Goal: Find specific page/section: Find specific page/section

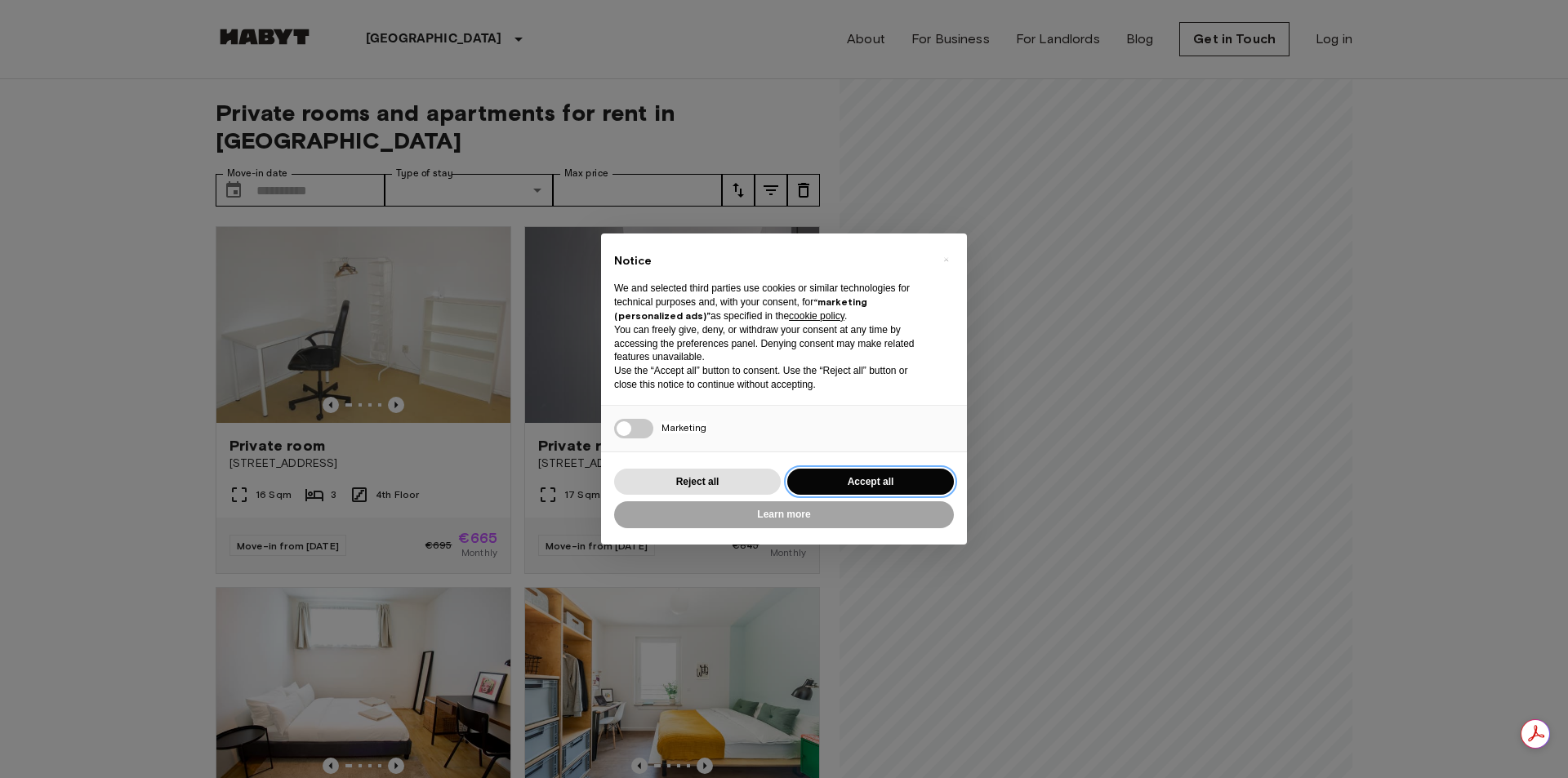
click at [824, 475] on button "Accept all" at bounding box center [870, 482] width 167 height 27
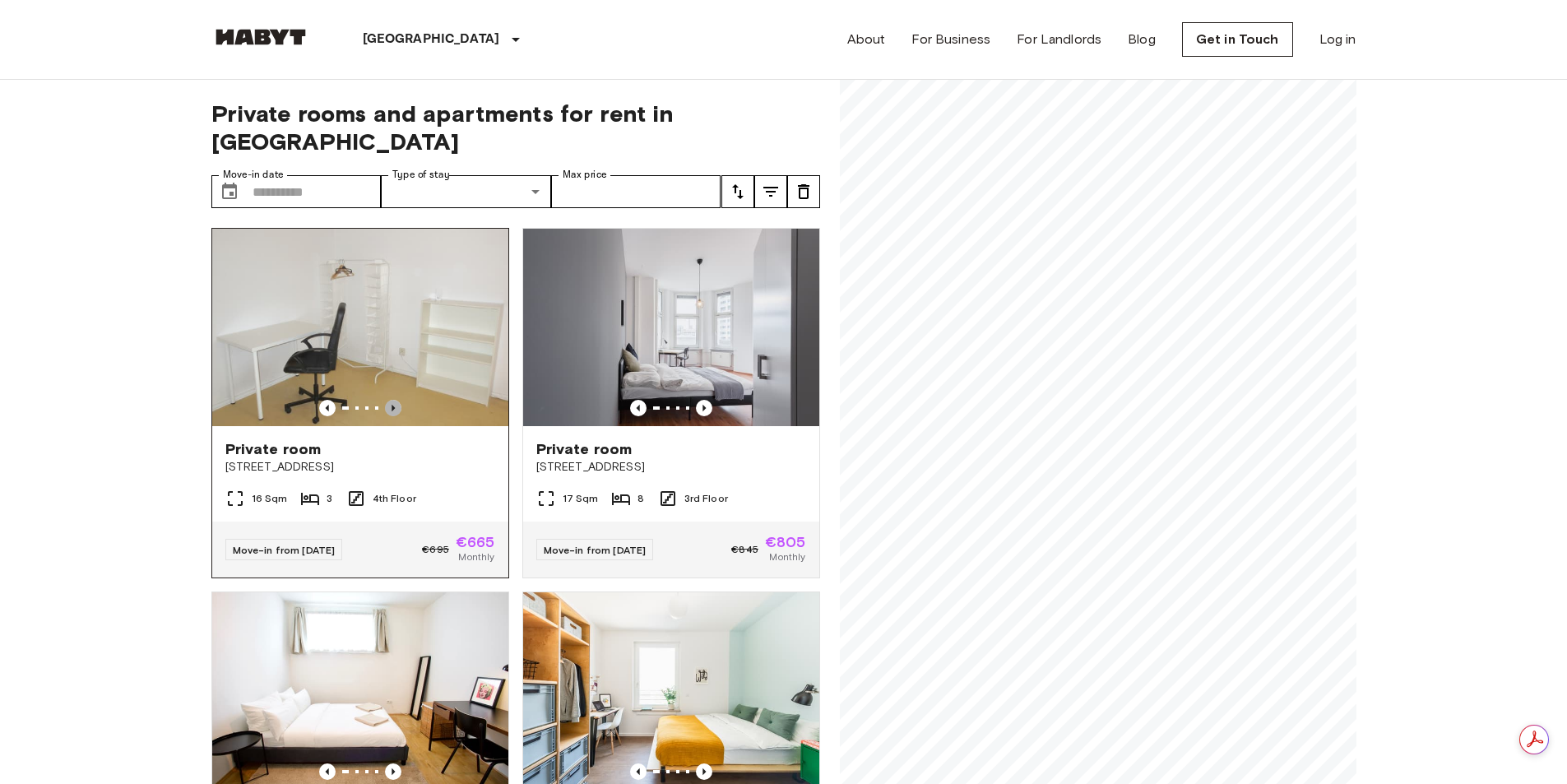
click at [392, 404] on icon "Previous image" at bounding box center [393, 408] width 3 height 7
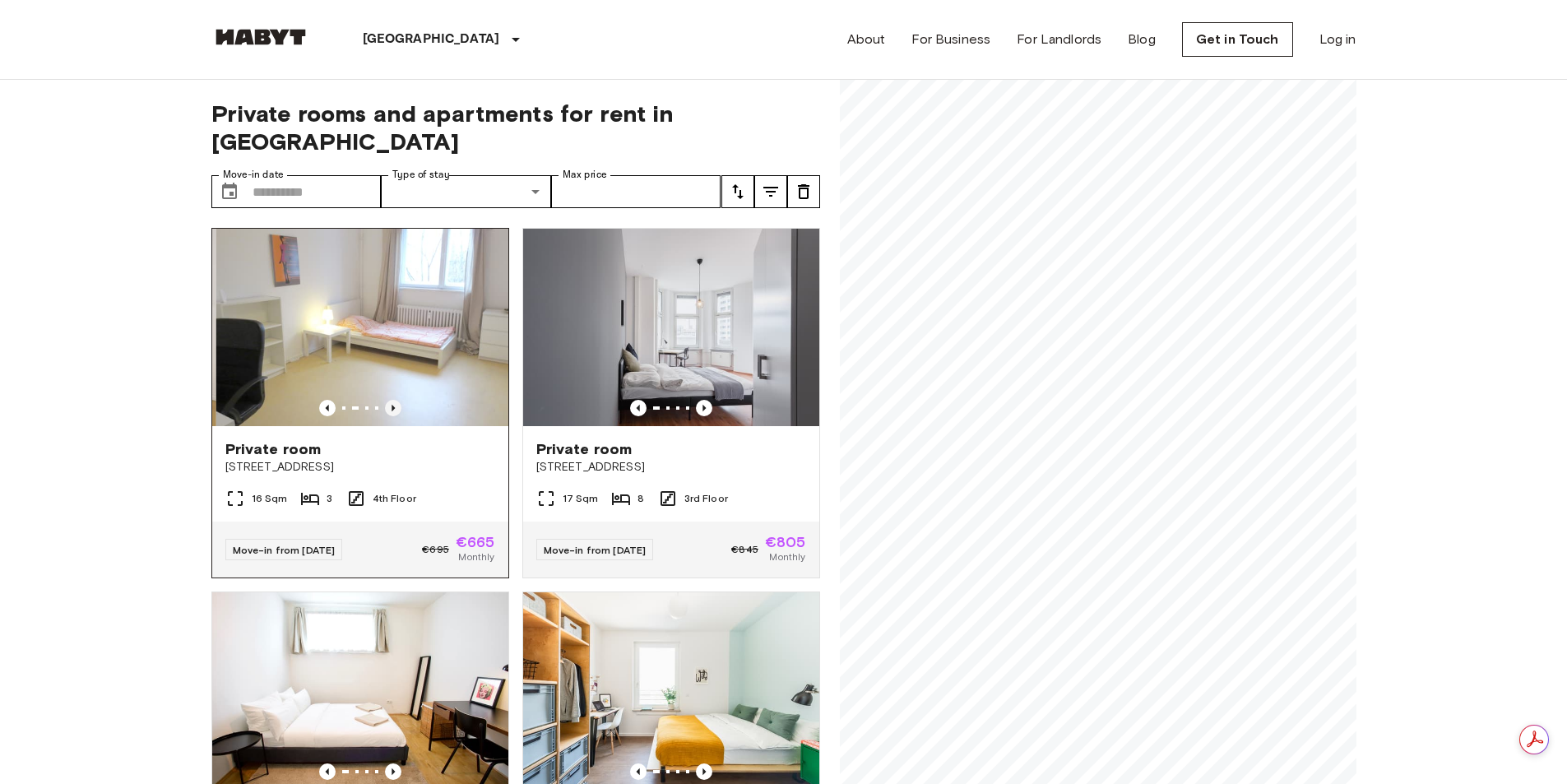
click at [392, 404] on icon "Previous image" at bounding box center [393, 408] width 3 height 7
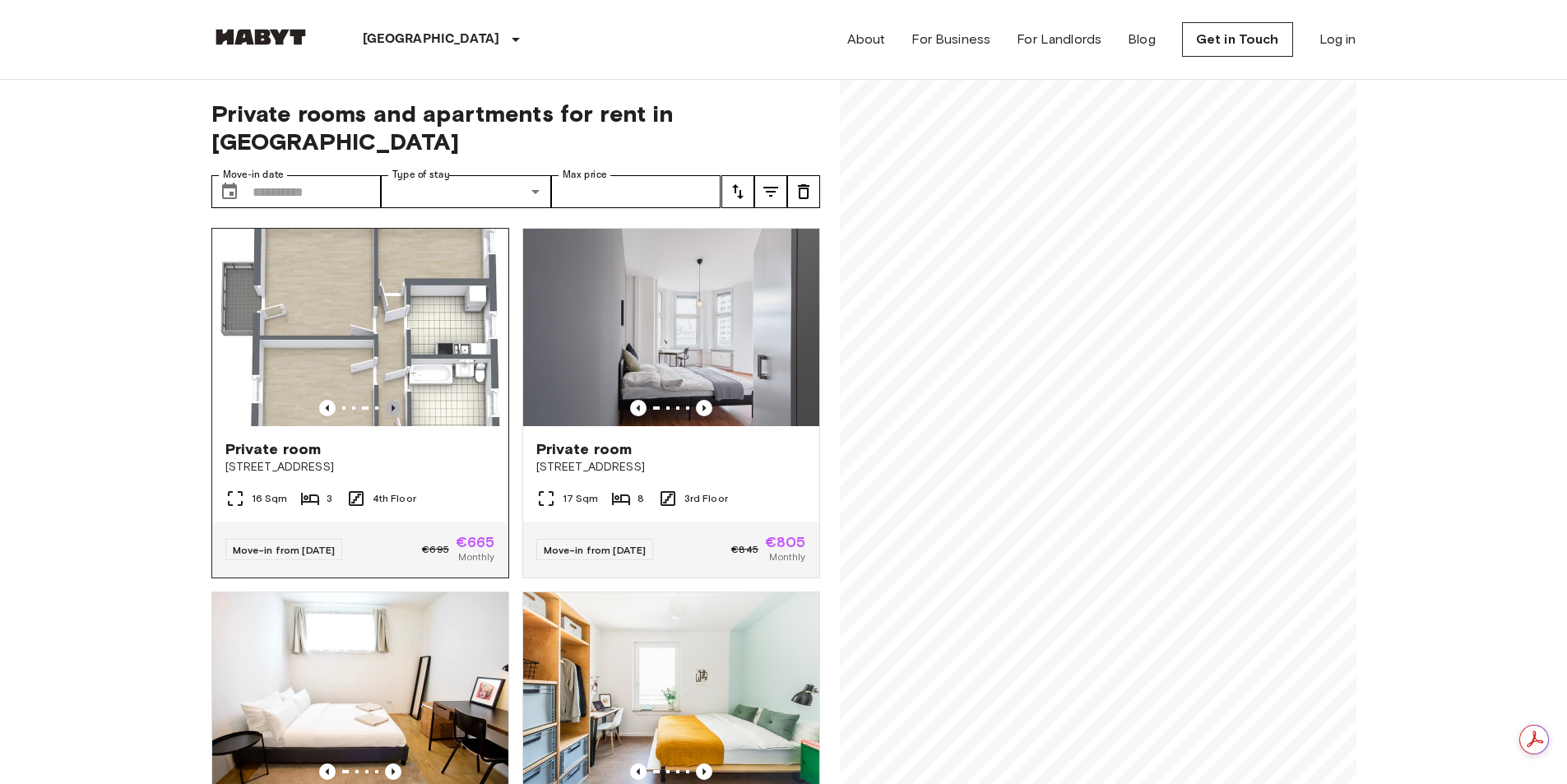
click at [392, 404] on icon "Previous image" at bounding box center [393, 408] width 3 height 7
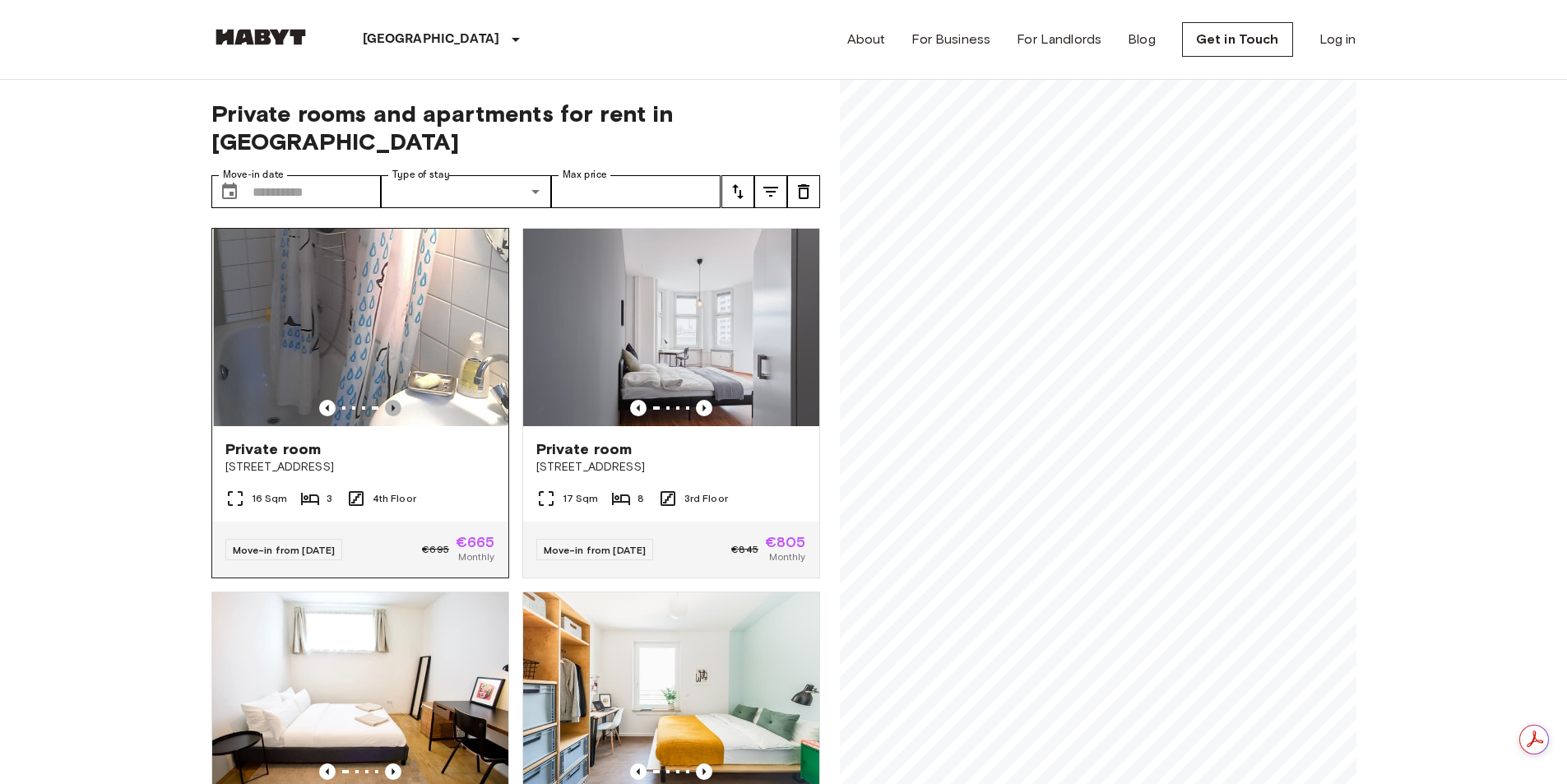
click at [392, 404] on icon "Previous image" at bounding box center [393, 408] width 3 height 7
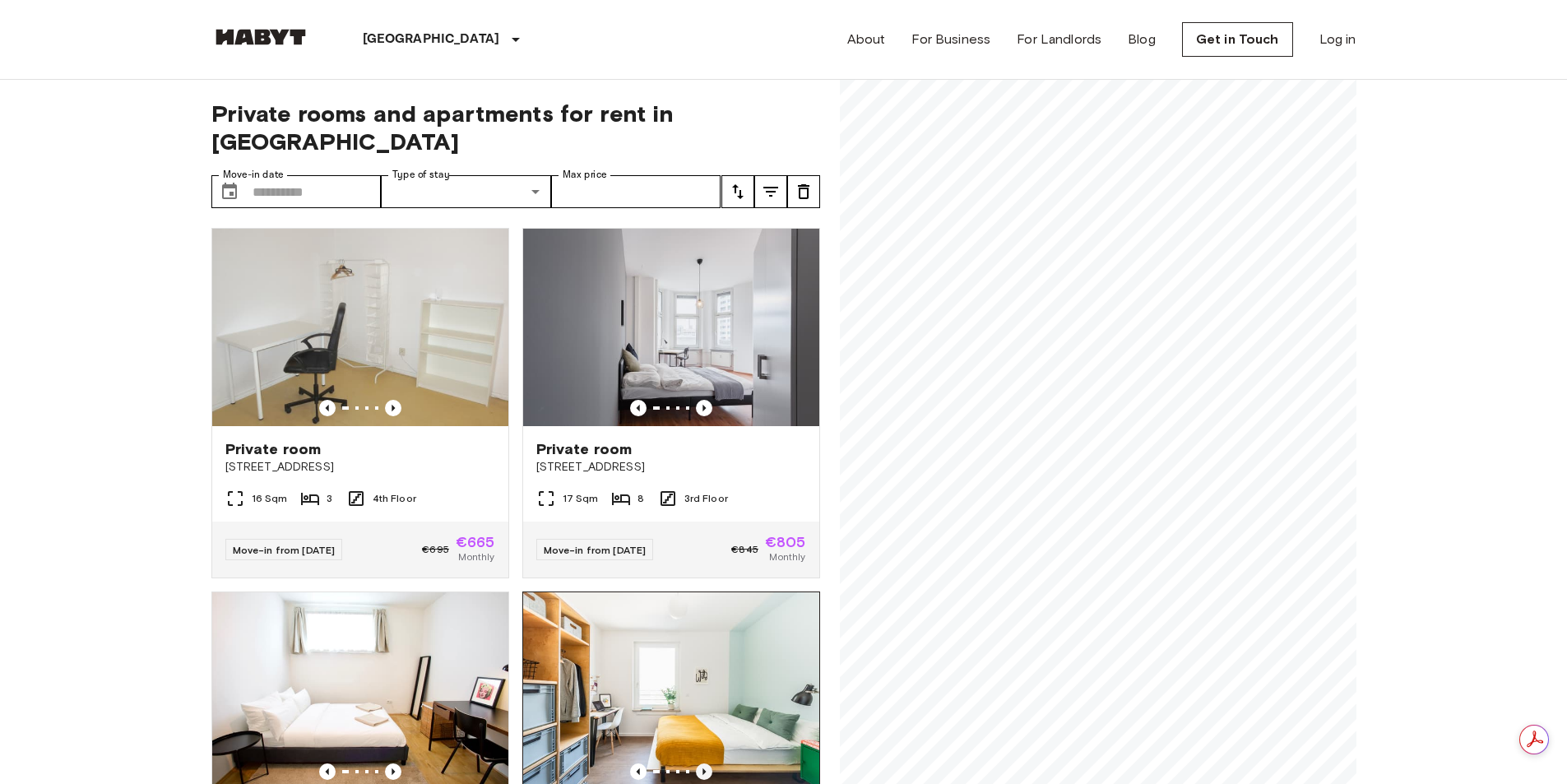
click at [703, 768] on icon "Previous image" at bounding box center [705, 771] width 3 height 7
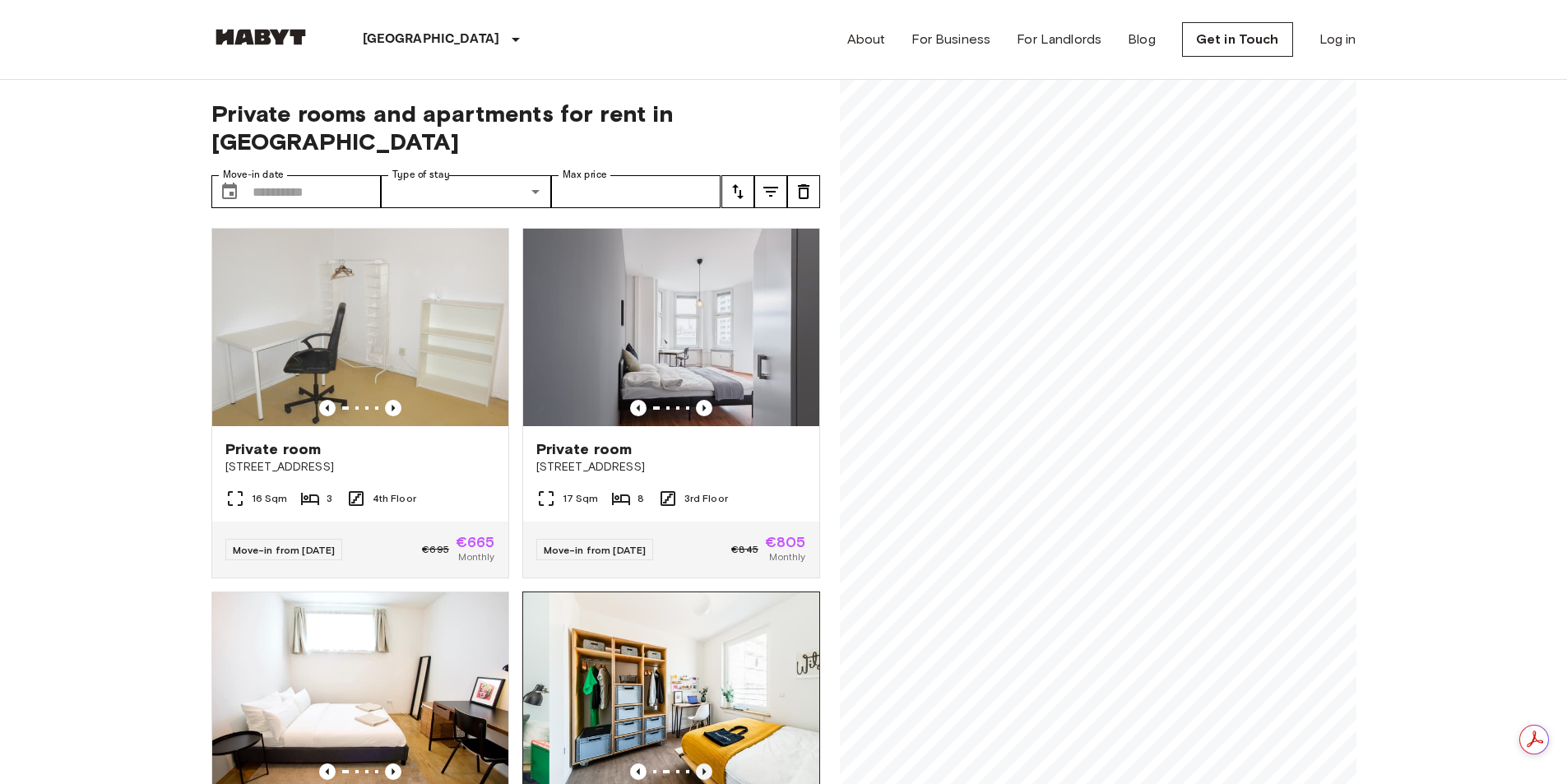
click at [703, 768] on icon "Previous image" at bounding box center [705, 771] width 3 height 7
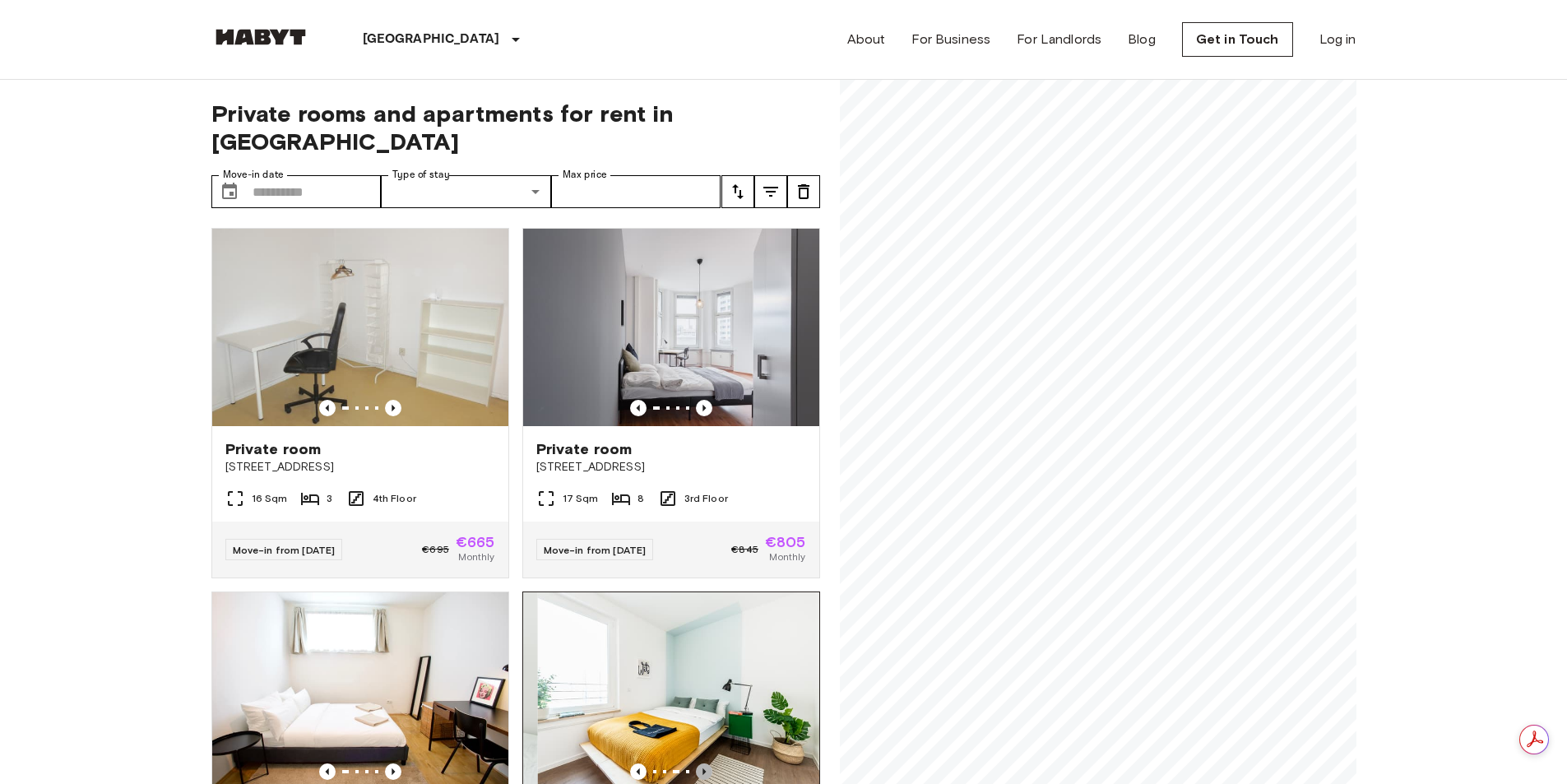
click at [703, 768] on icon "Previous image" at bounding box center [705, 771] width 3 height 7
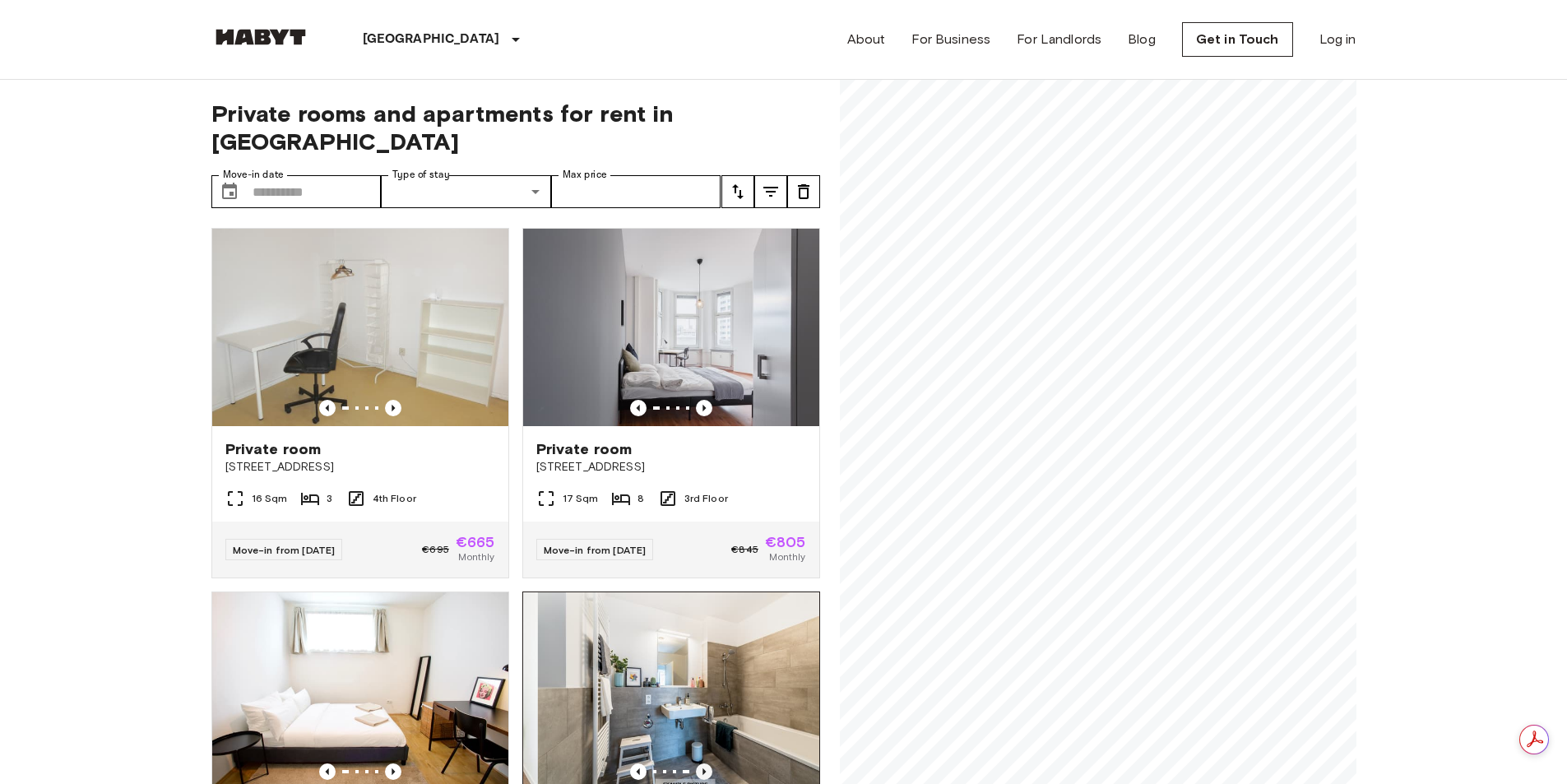
click at [703, 768] on icon "Previous image" at bounding box center [705, 771] width 3 height 7
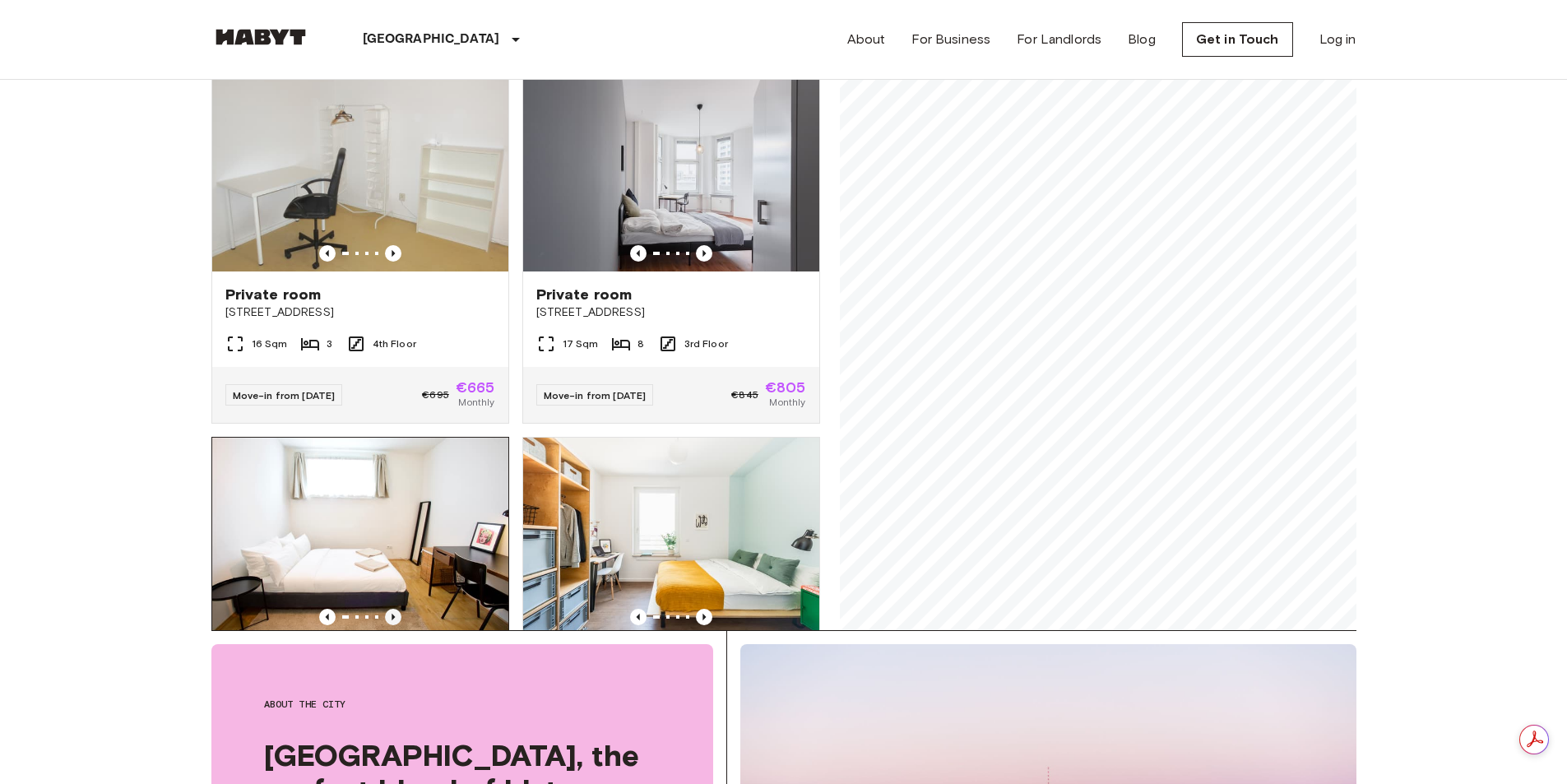
click at [385, 608] on icon "Previous image" at bounding box center [393, 616] width 16 height 16
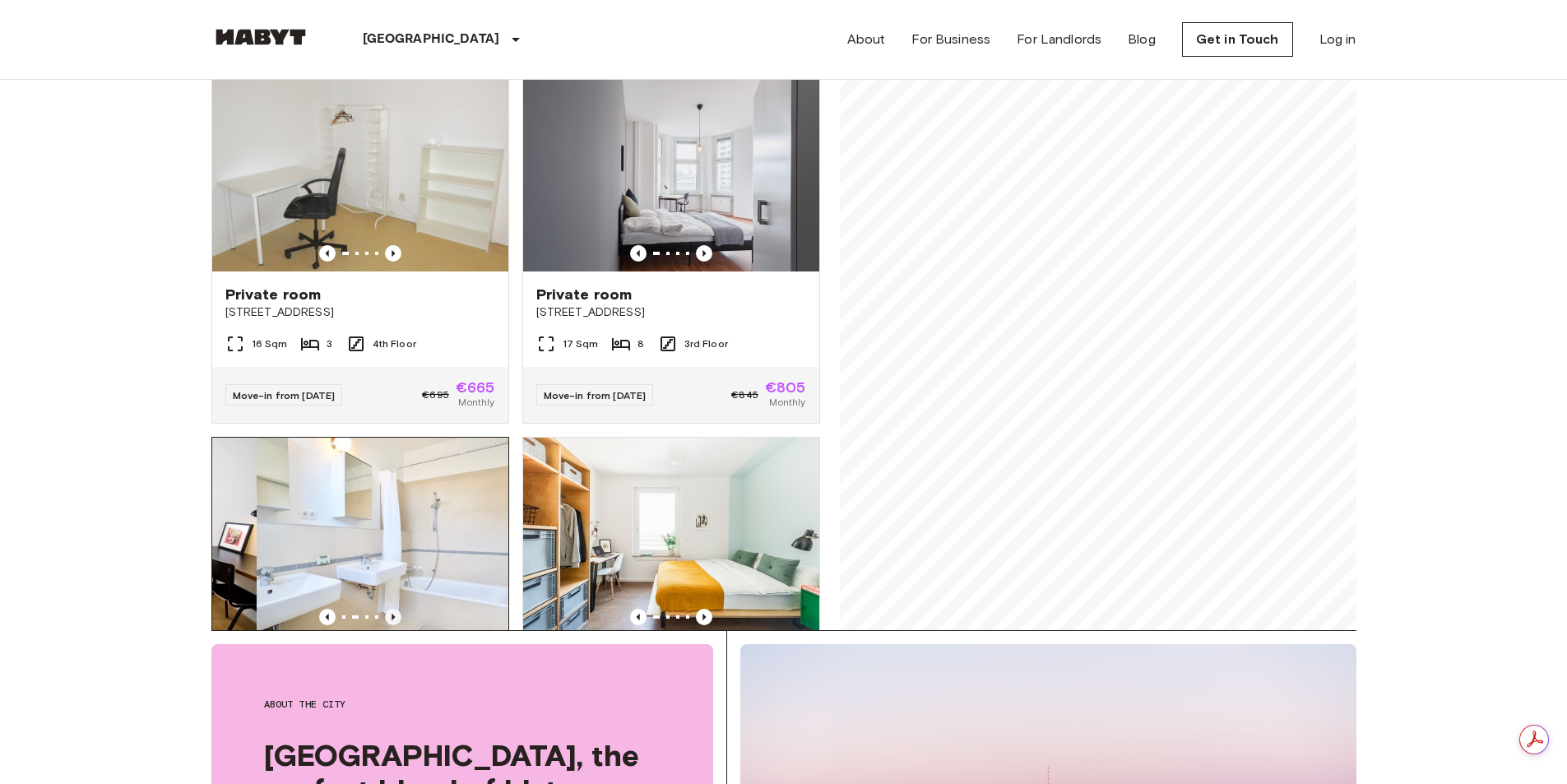
click at [385, 608] on icon "Previous image" at bounding box center [393, 616] width 16 height 16
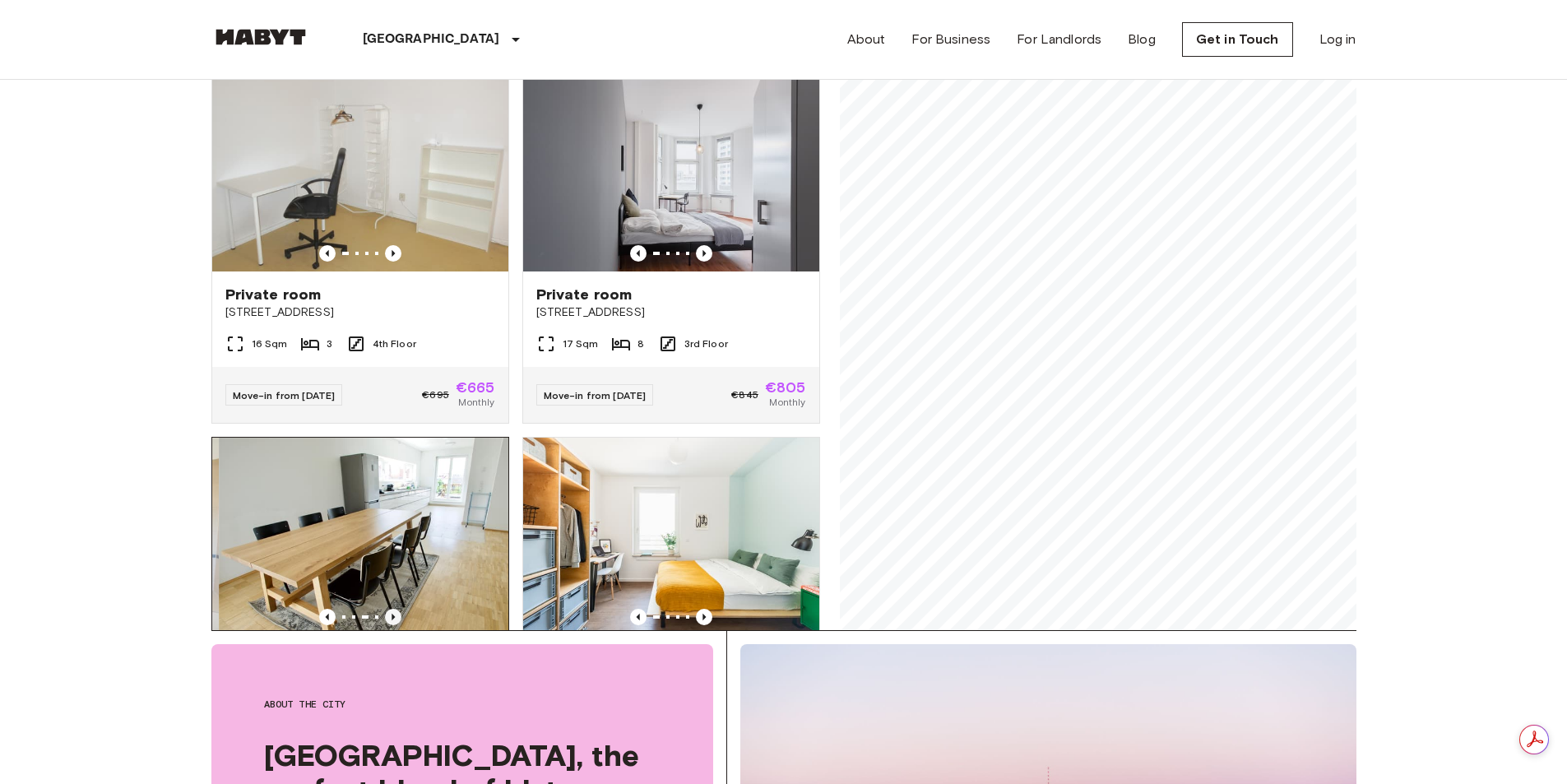
click at [385, 608] on icon "Previous image" at bounding box center [393, 616] width 16 height 16
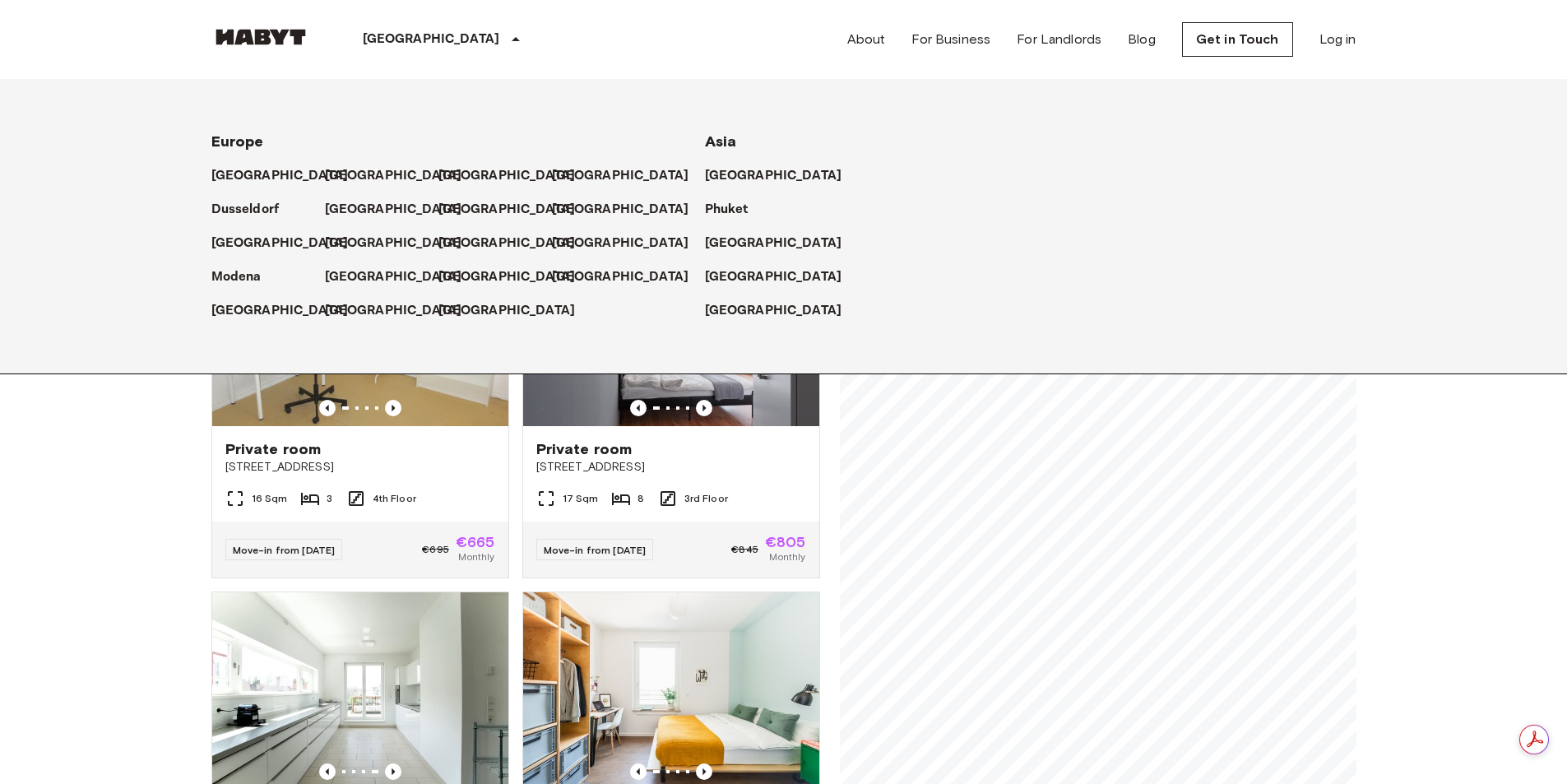
click at [506, 36] on icon at bounding box center [515, 39] width 20 height 20
click at [367, 205] on p "[GEOGRAPHIC_DATA]" at bounding box center [397, 209] width 137 height 20
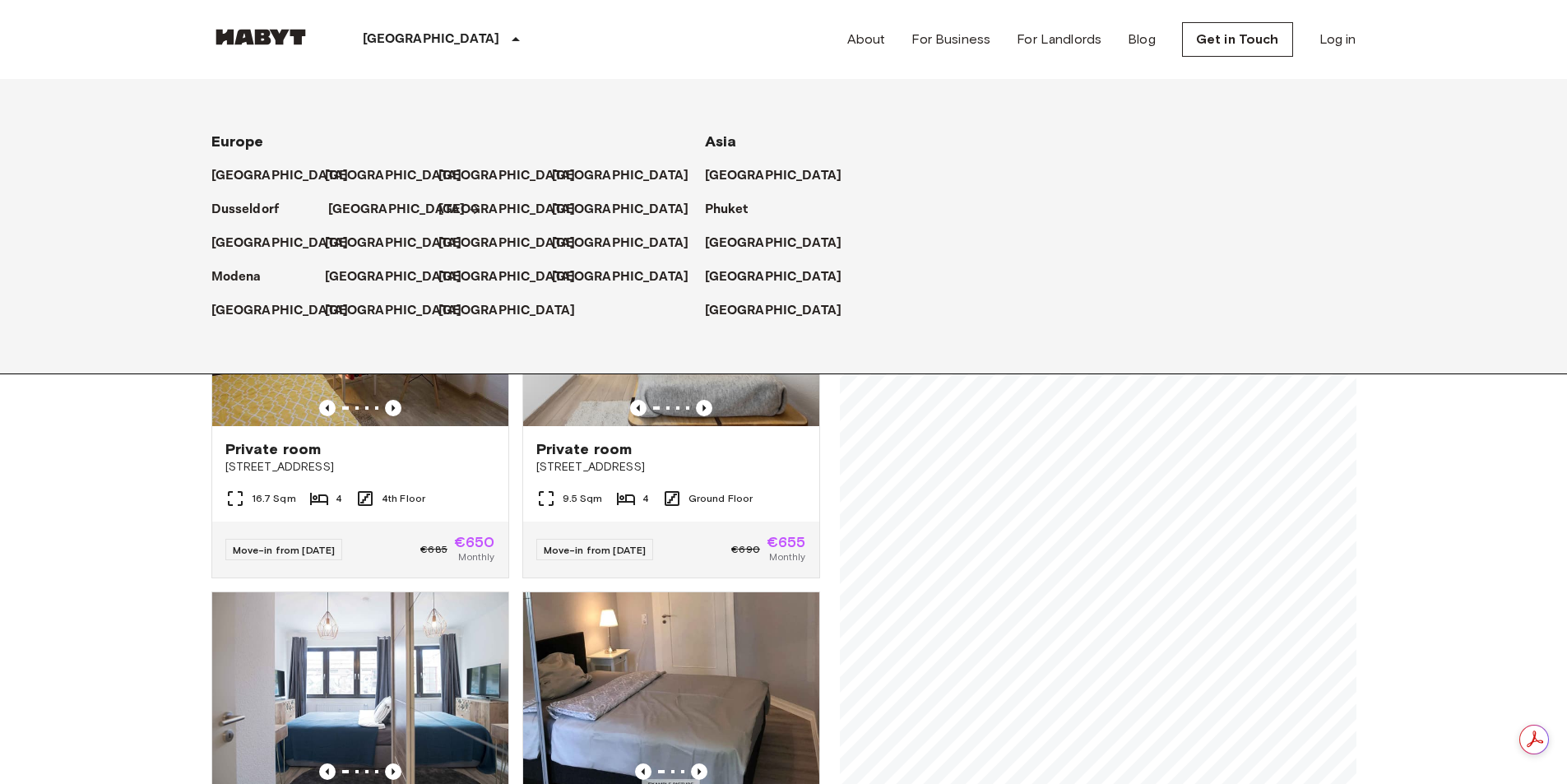
click at [372, 214] on p "[GEOGRAPHIC_DATA]" at bounding box center [397, 209] width 137 height 20
